Goal: Task Accomplishment & Management: Manage account settings

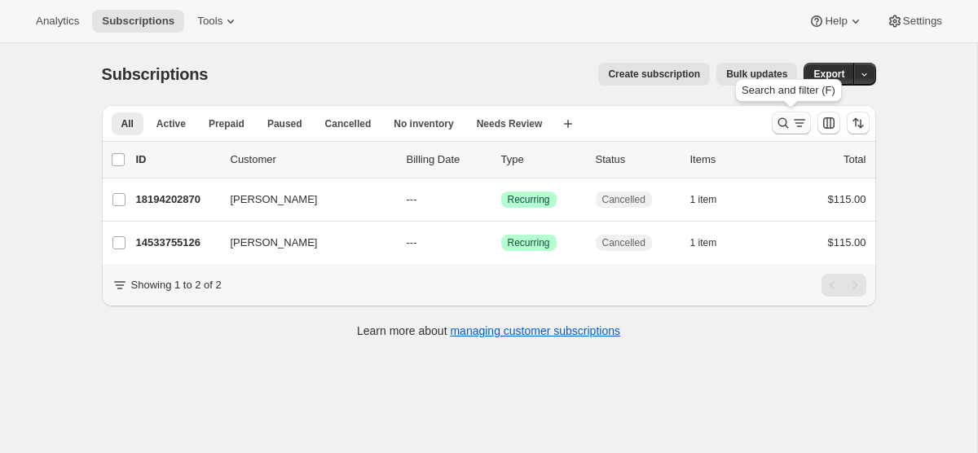
click at [779, 125] on icon "Search and filter results" at bounding box center [783, 123] width 11 height 11
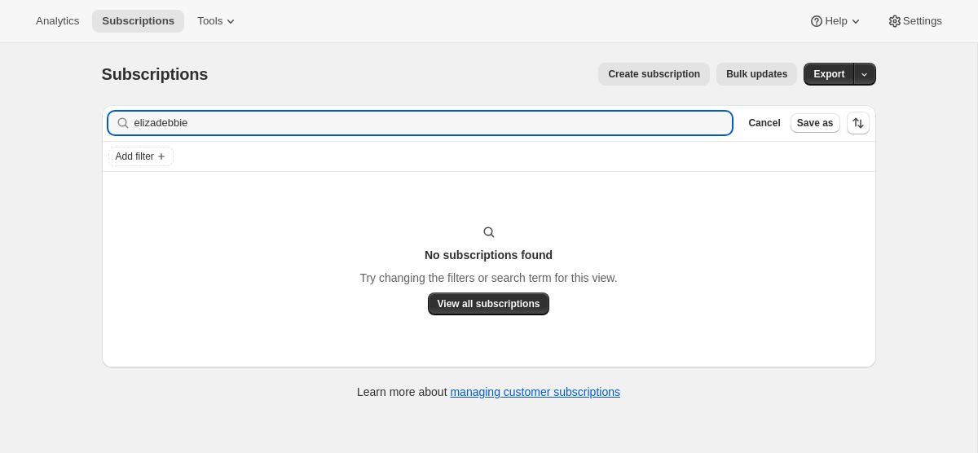
type input "elizadebbie"
click at [722, 120] on div "elizadebbie Clear" at bounding box center [420, 123] width 625 height 23
click at [717, 121] on icon "button" at bounding box center [714, 123] width 16 height 16
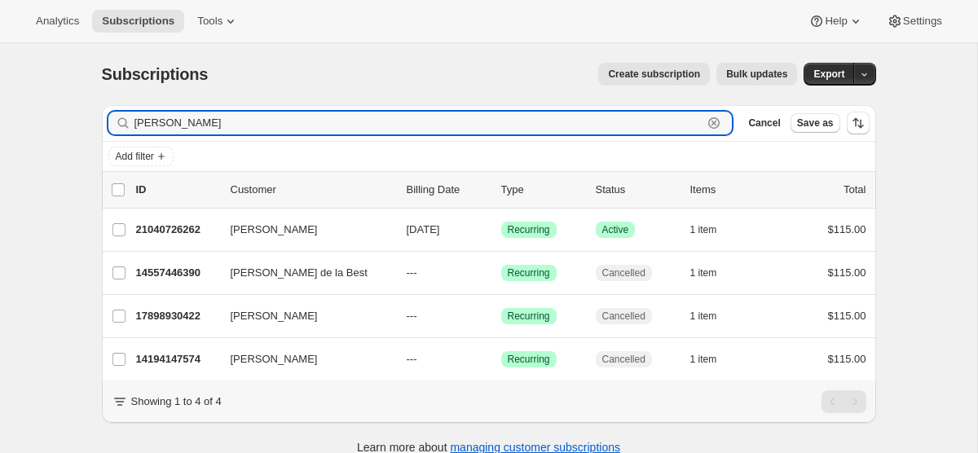
type input "[PERSON_NAME]"
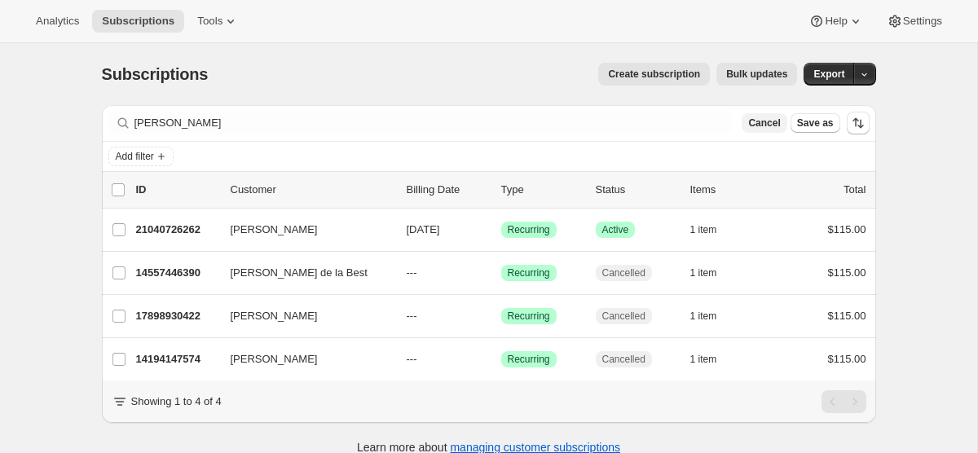
click at [768, 124] on span "Cancel" at bounding box center [765, 123] width 32 height 13
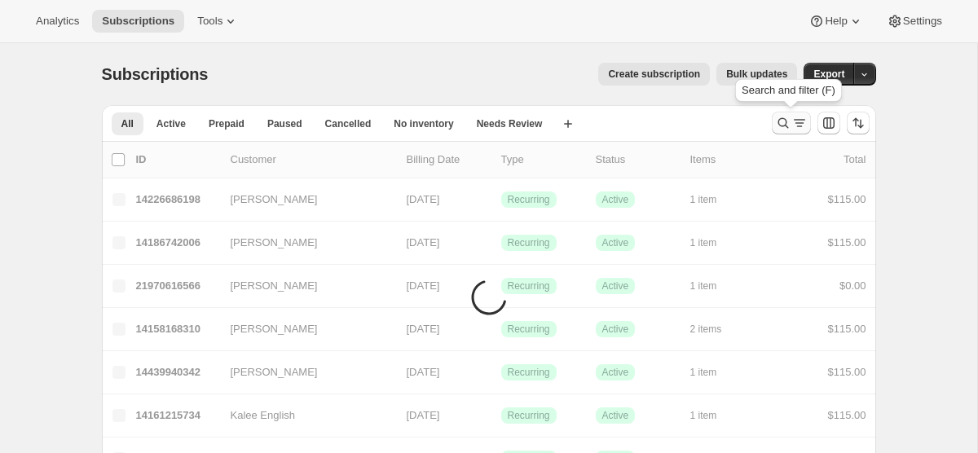
click at [793, 121] on icon "Search and filter results" at bounding box center [800, 123] width 16 height 16
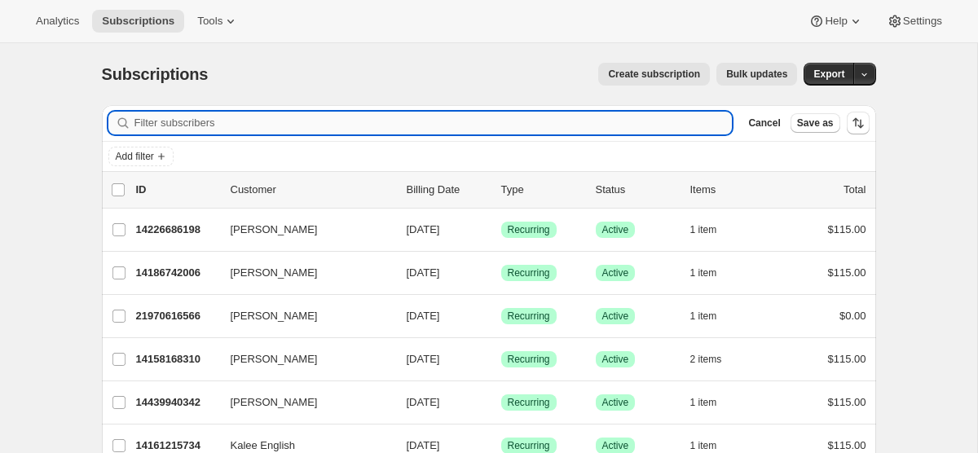
click at [557, 117] on input "Filter subscribers" at bounding box center [434, 123] width 598 height 23
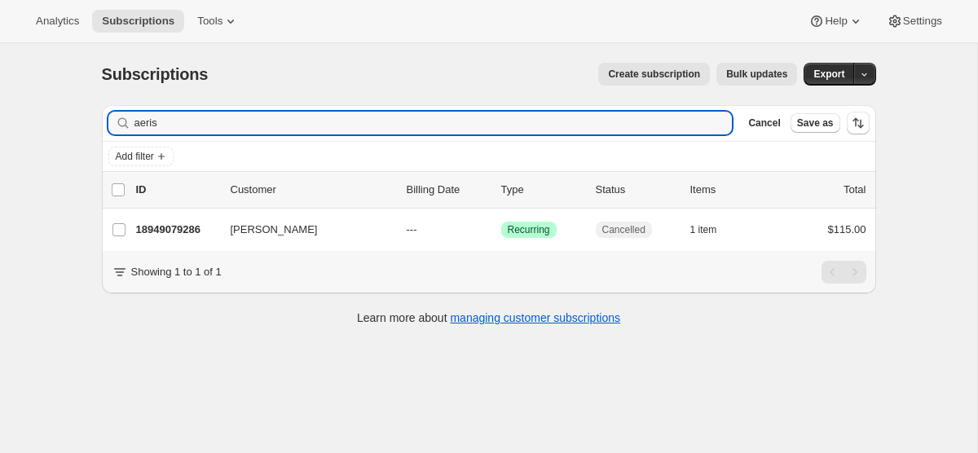
type input "aeris"
